Goal: Transaction & Acquisition: Book appointment/travel/reservation

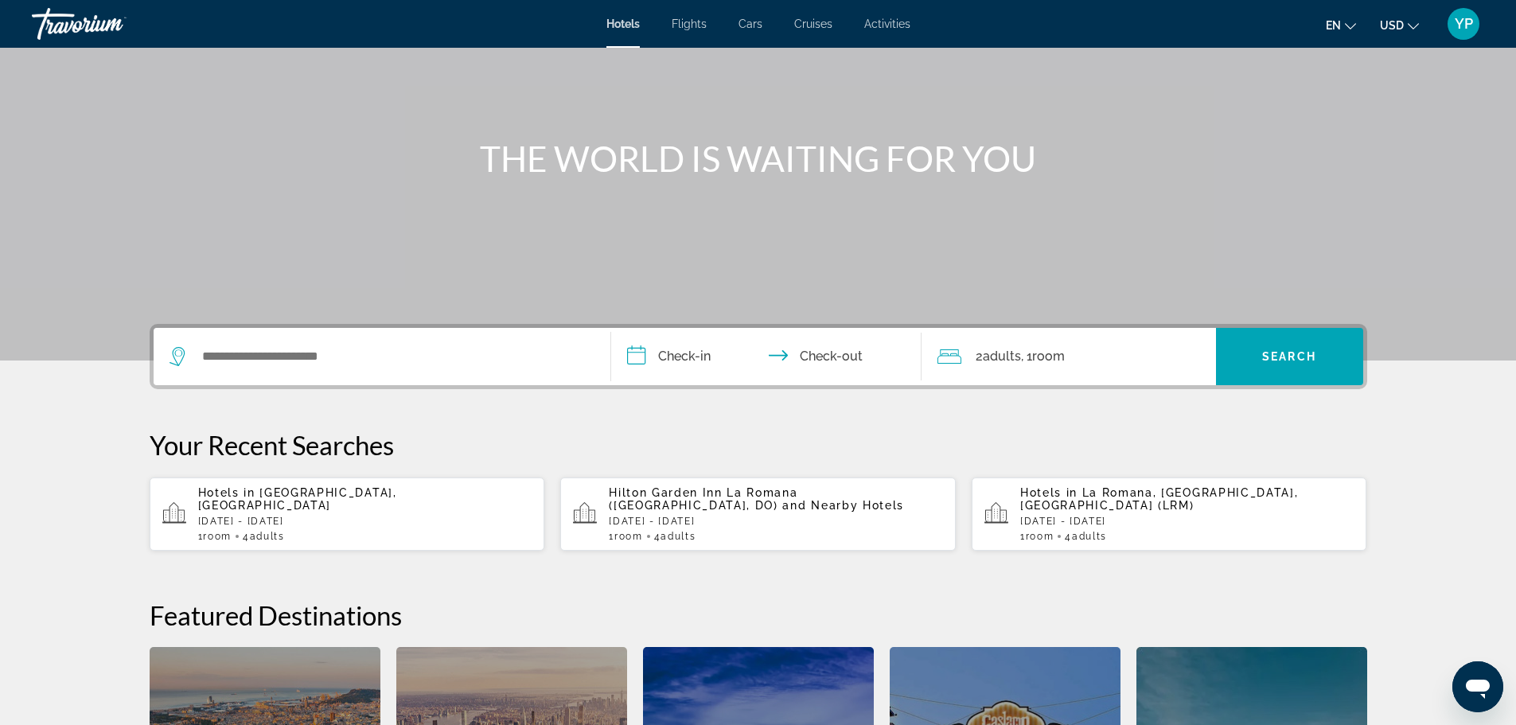
scroll to position [126, 0]
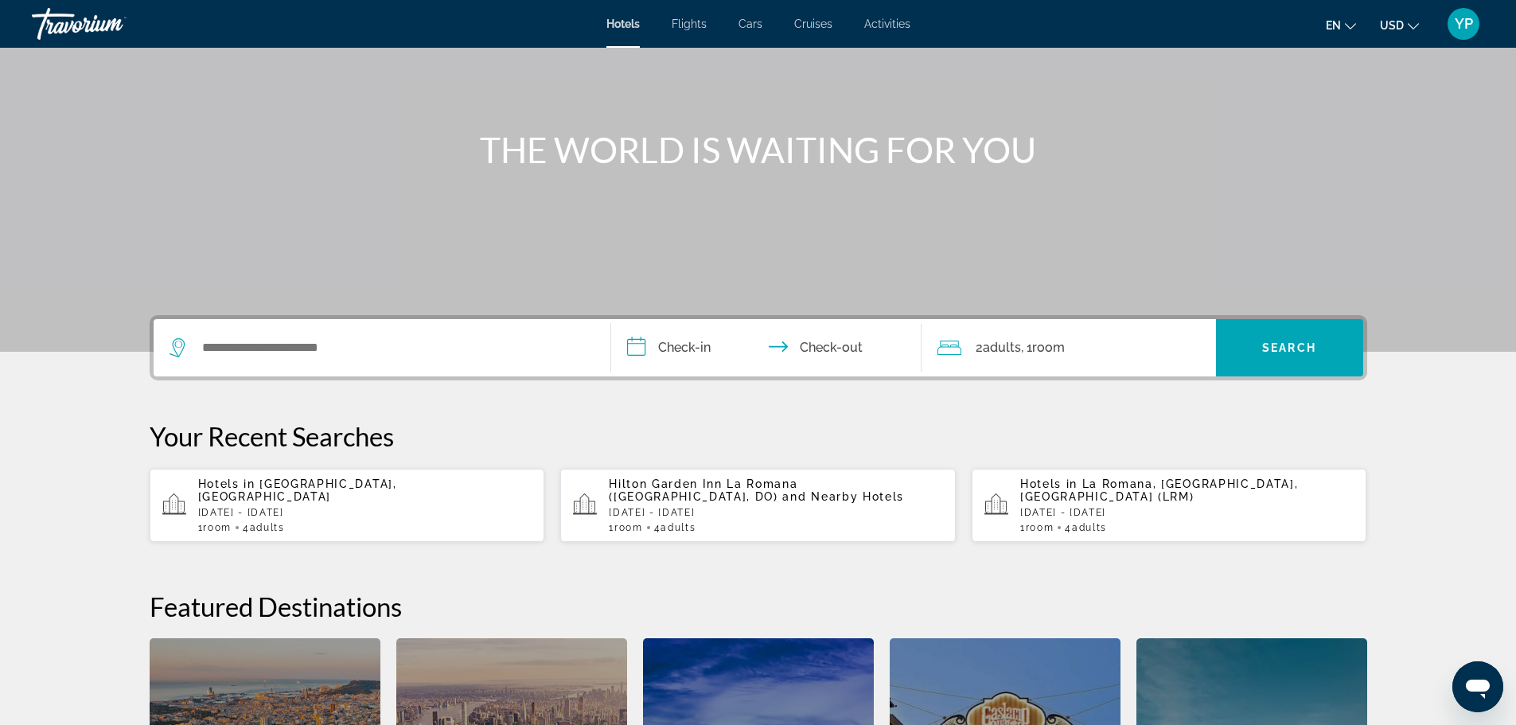
click at [438, 511] on p "[DATE] - [DATE]" at bounding box center [365, 512] width 334 height 11
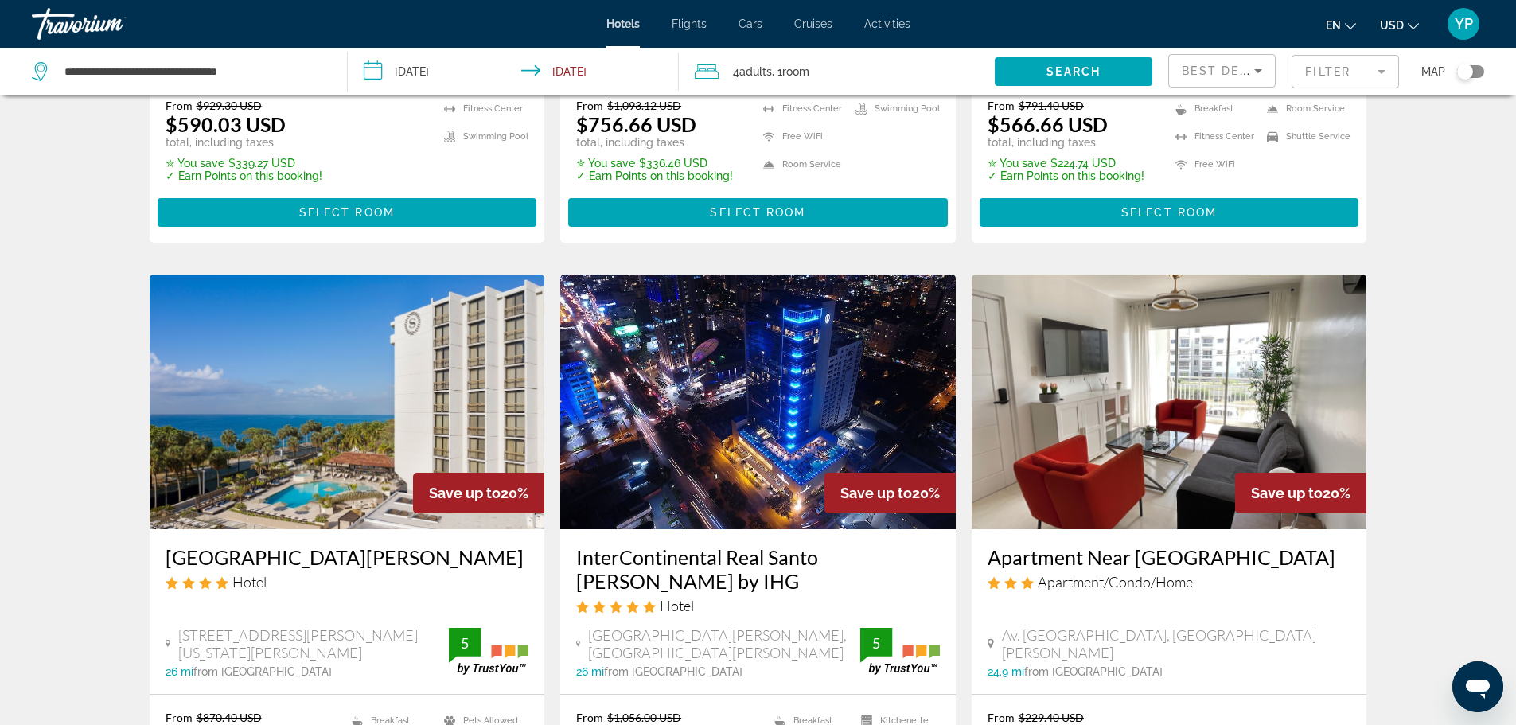
scroll to position [533, 0]
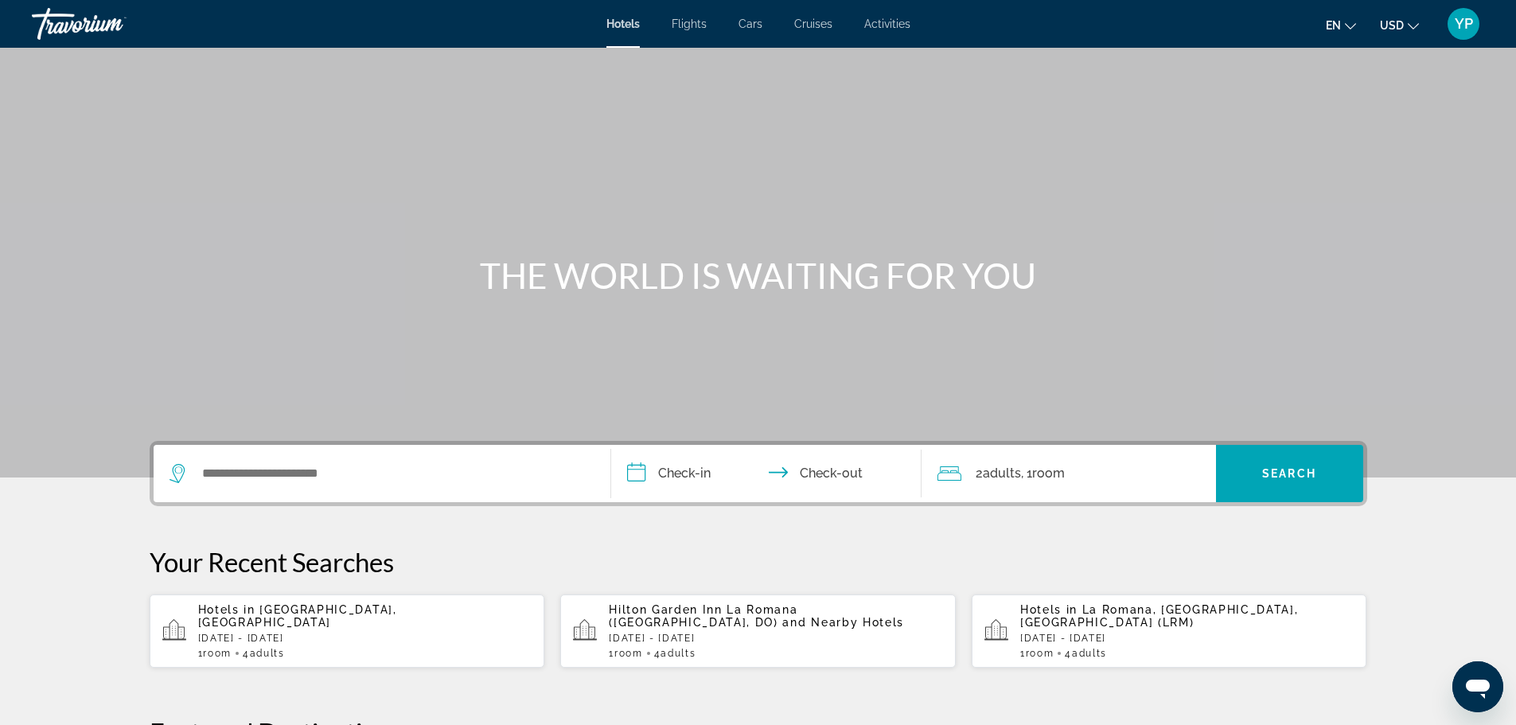
click at [1062, 627] on span "La Romana, [GEOGRAPHIC_DATA], [GEOGRAPHIC_DATA] (LRM)" at bounding box center [1159, 615] width 278 height 25
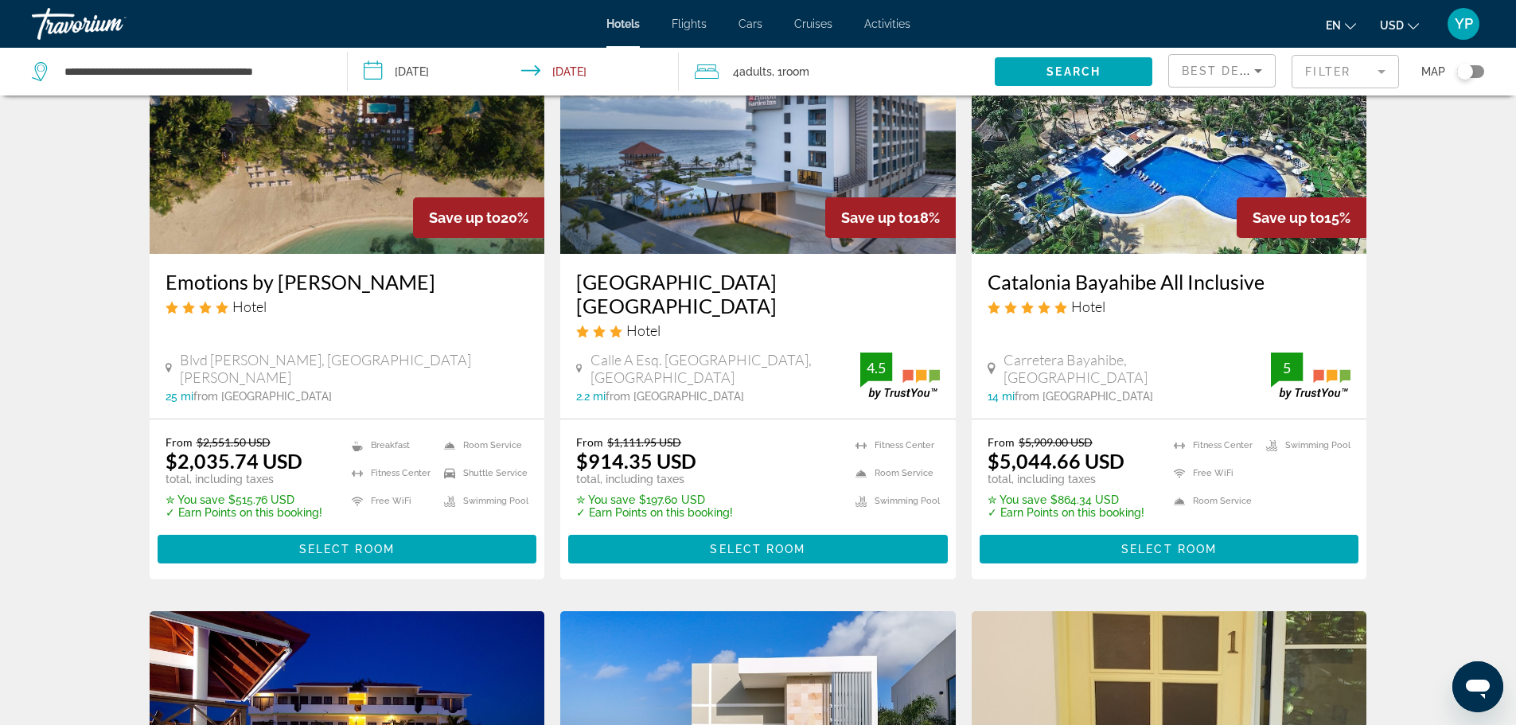
scroll to position [571, 0]
